Goal: Navigation & Orientation: Find specific page/section

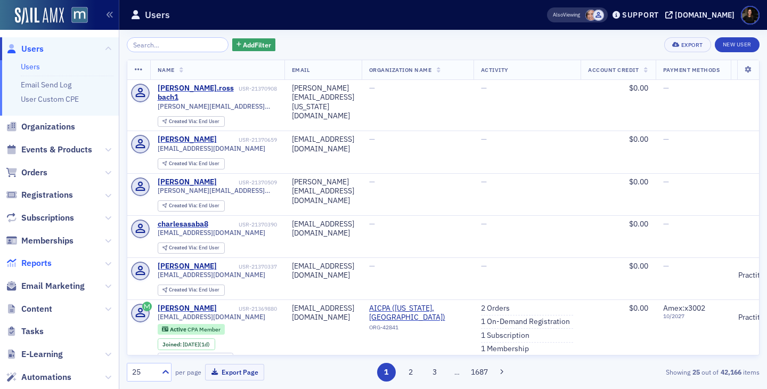
click at [38, 266] on span "Reports" at bounding box center [36, 263] width 30 height 12
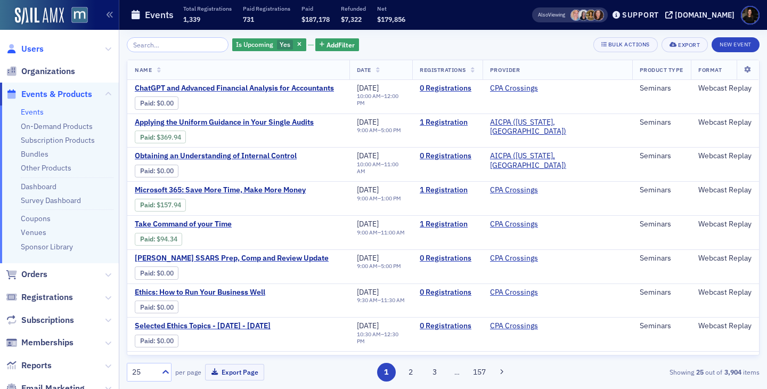
click at [36, 51] on span "Users" at bounding box center [32, 49] width 22 height 12
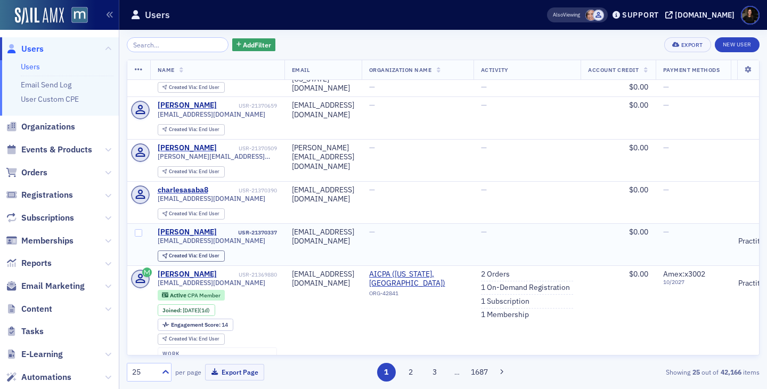
scroll to position [43, 0]
